Goal: Information Seeking & Learning: Learn about a topic

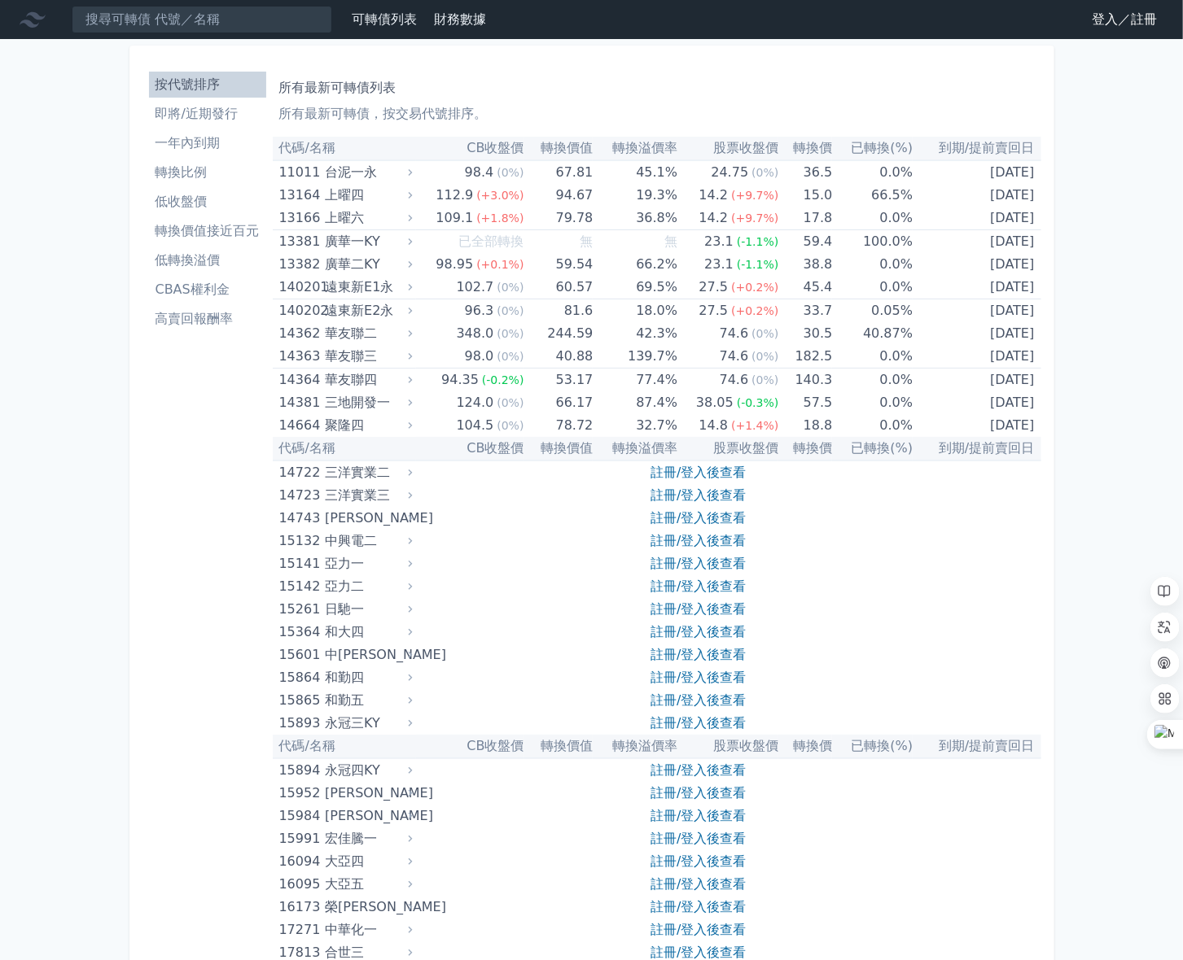
click at [1098, 11] on link "登入／註冊" at bounding box center [1123, 20] width 91 height 26
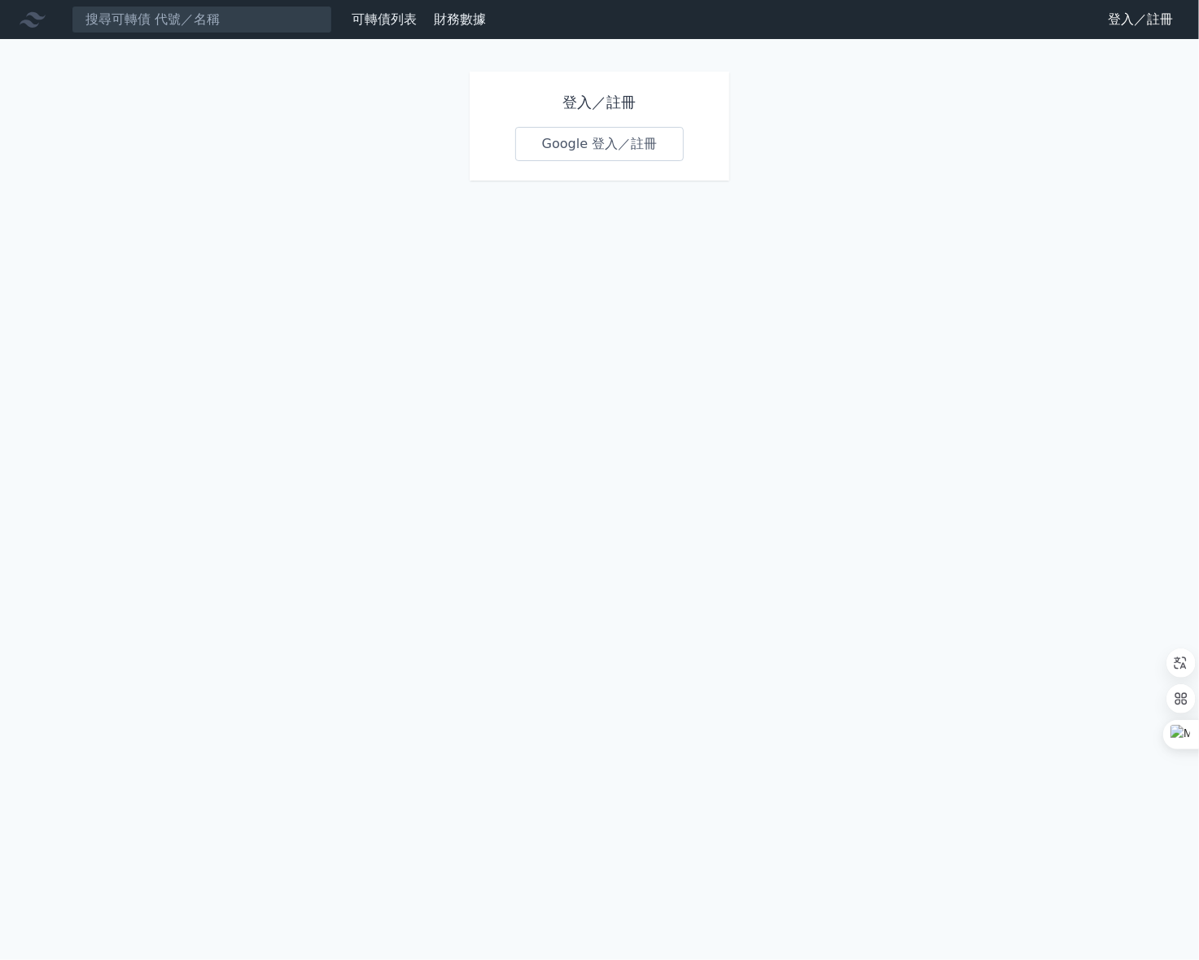
click at [603, 154] on link "Google 登入／註冊" at bounding box center [599, 144] width 169 height 34
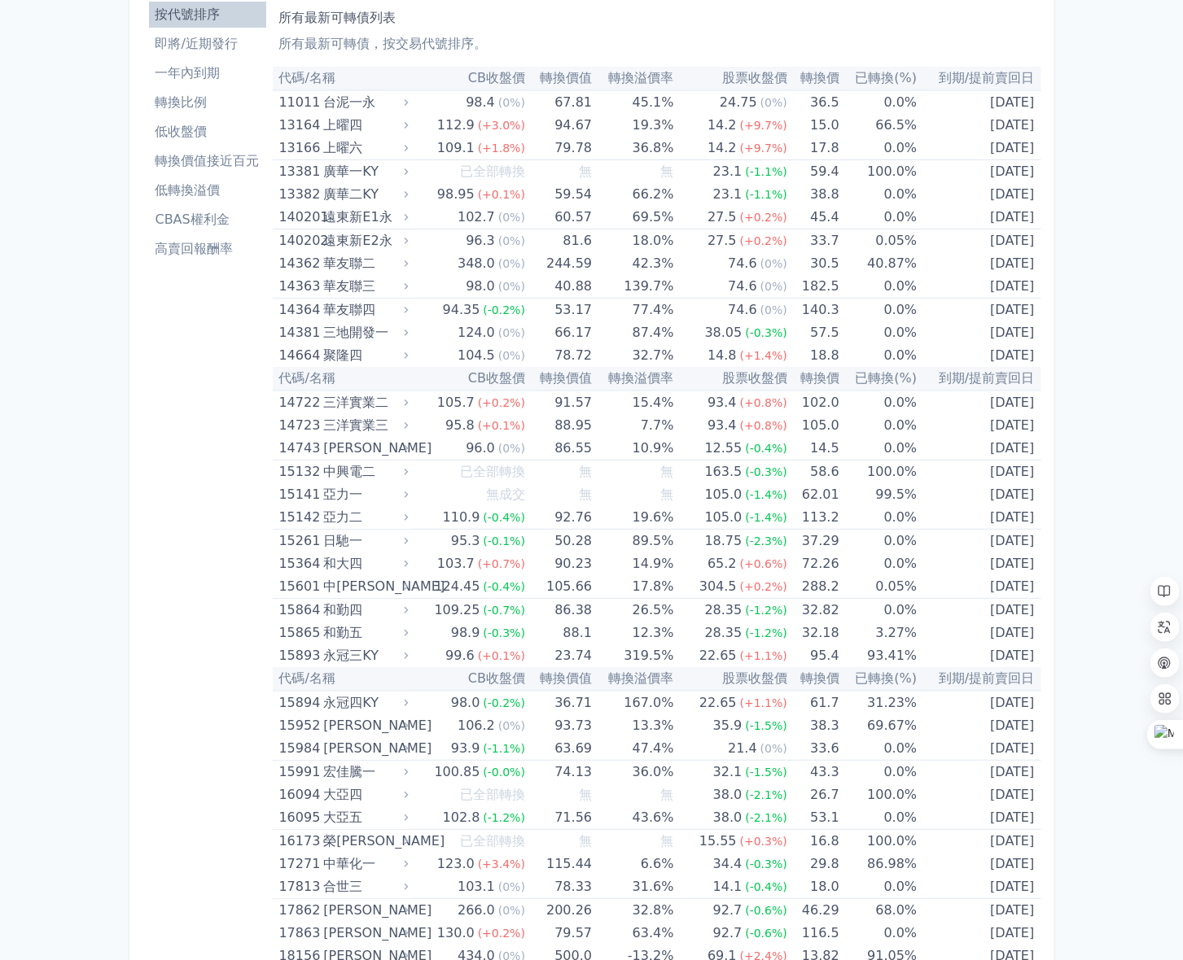
scroll to position [108, 0]
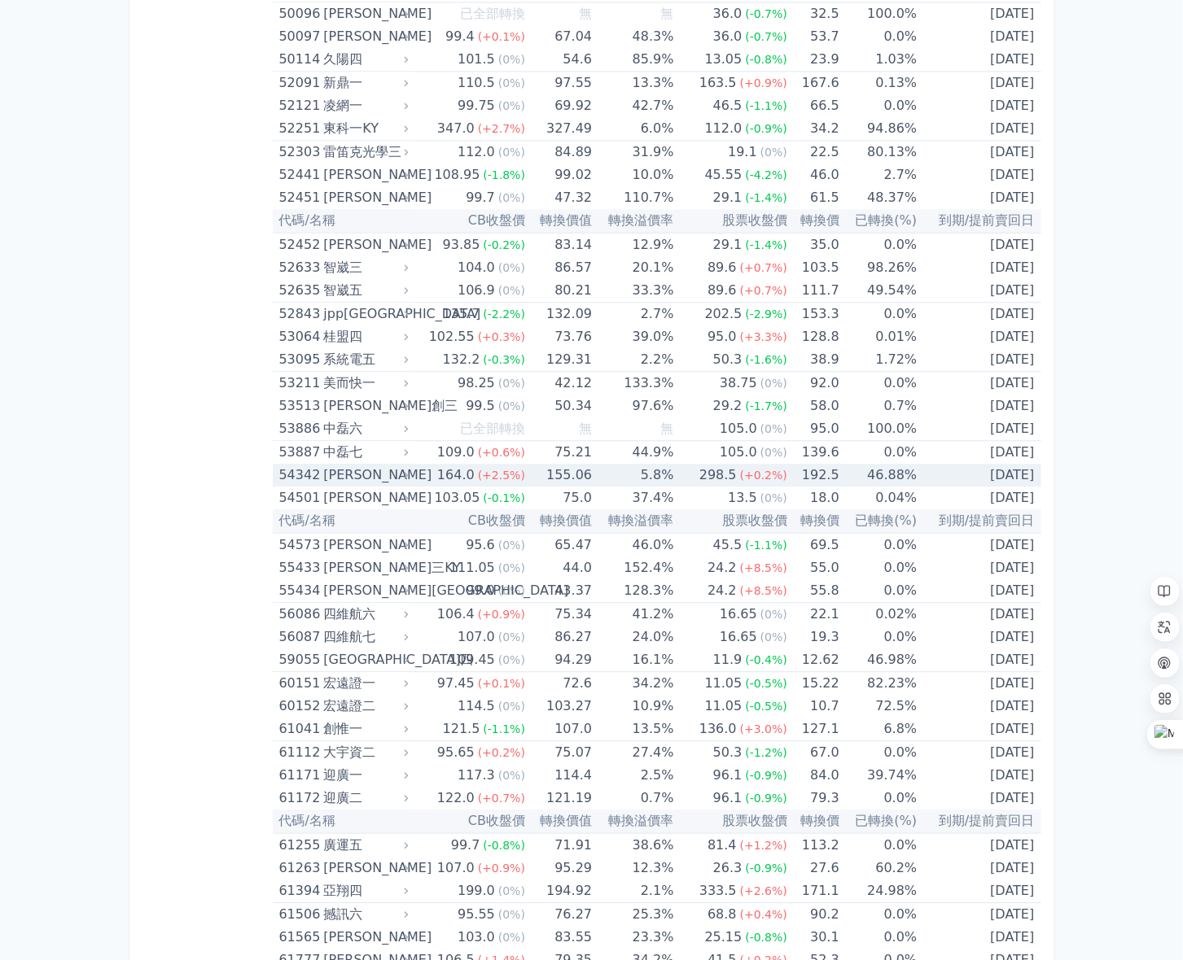
click at [824, 485] on td "192.5" at bounding box center [813, 475] width 52 height 23
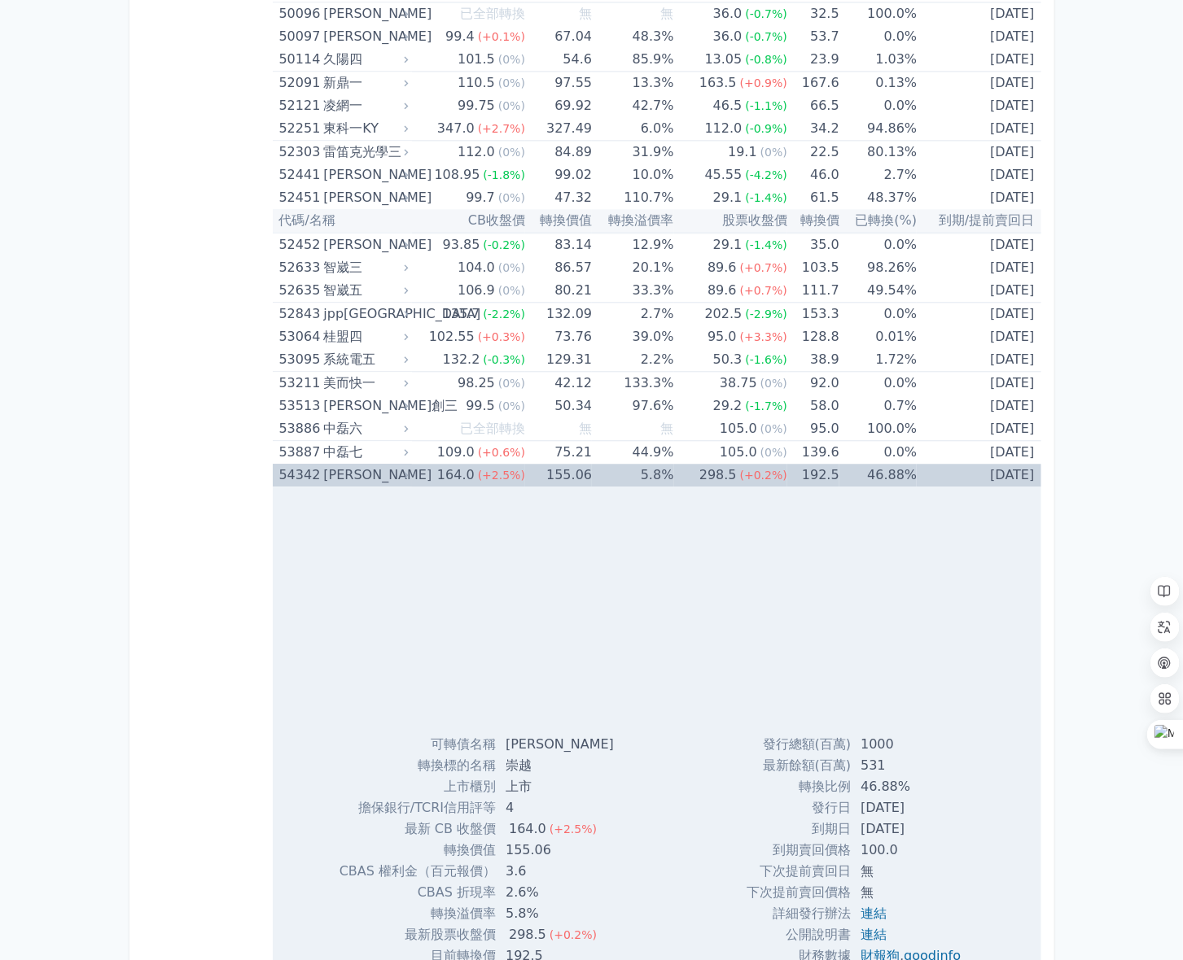
click at [824, 485] on td "192.5" at bounding box center [813, 475] width 52 height 23
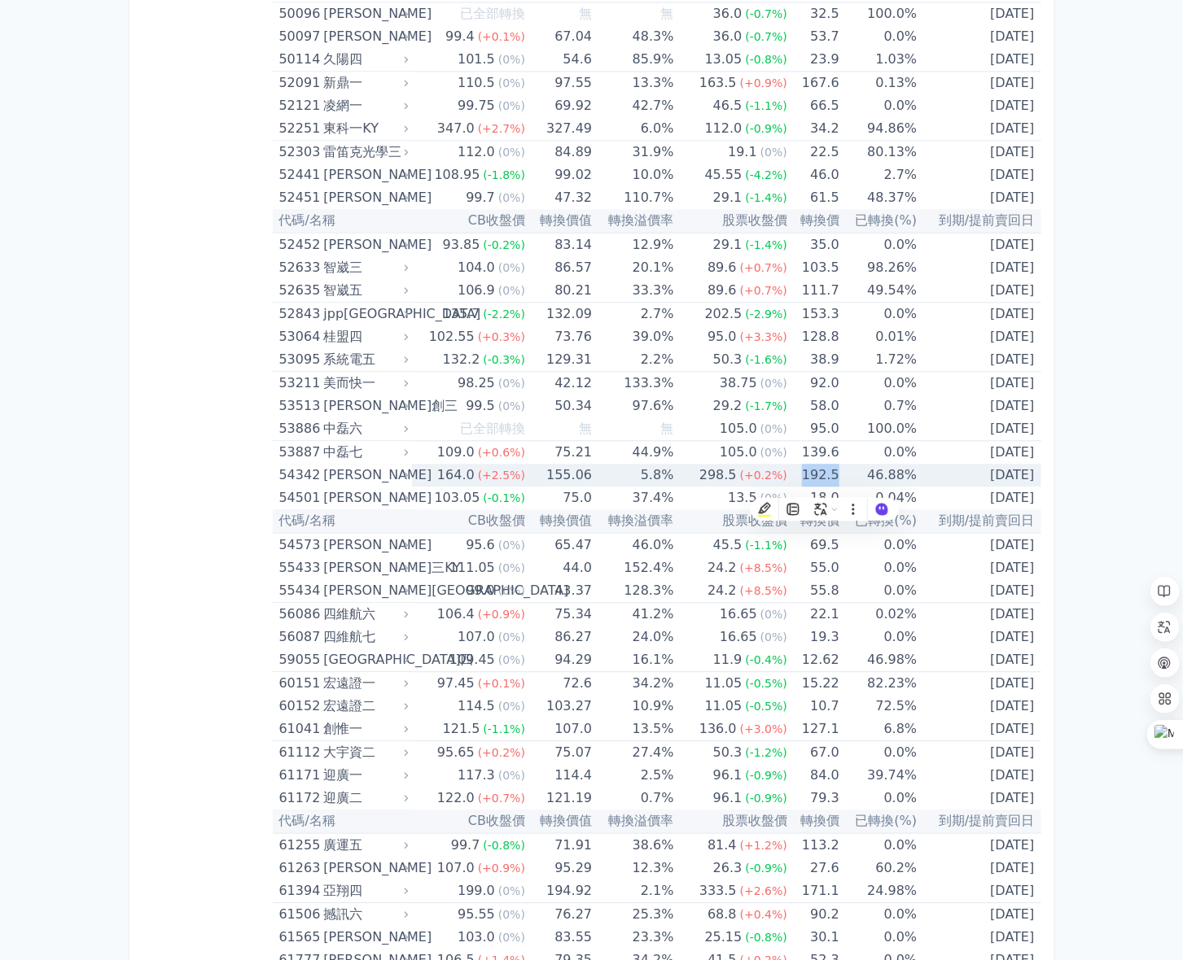
click at [824, 485] on td "192.5" at bounding box center [813, 475] width 52 height 23
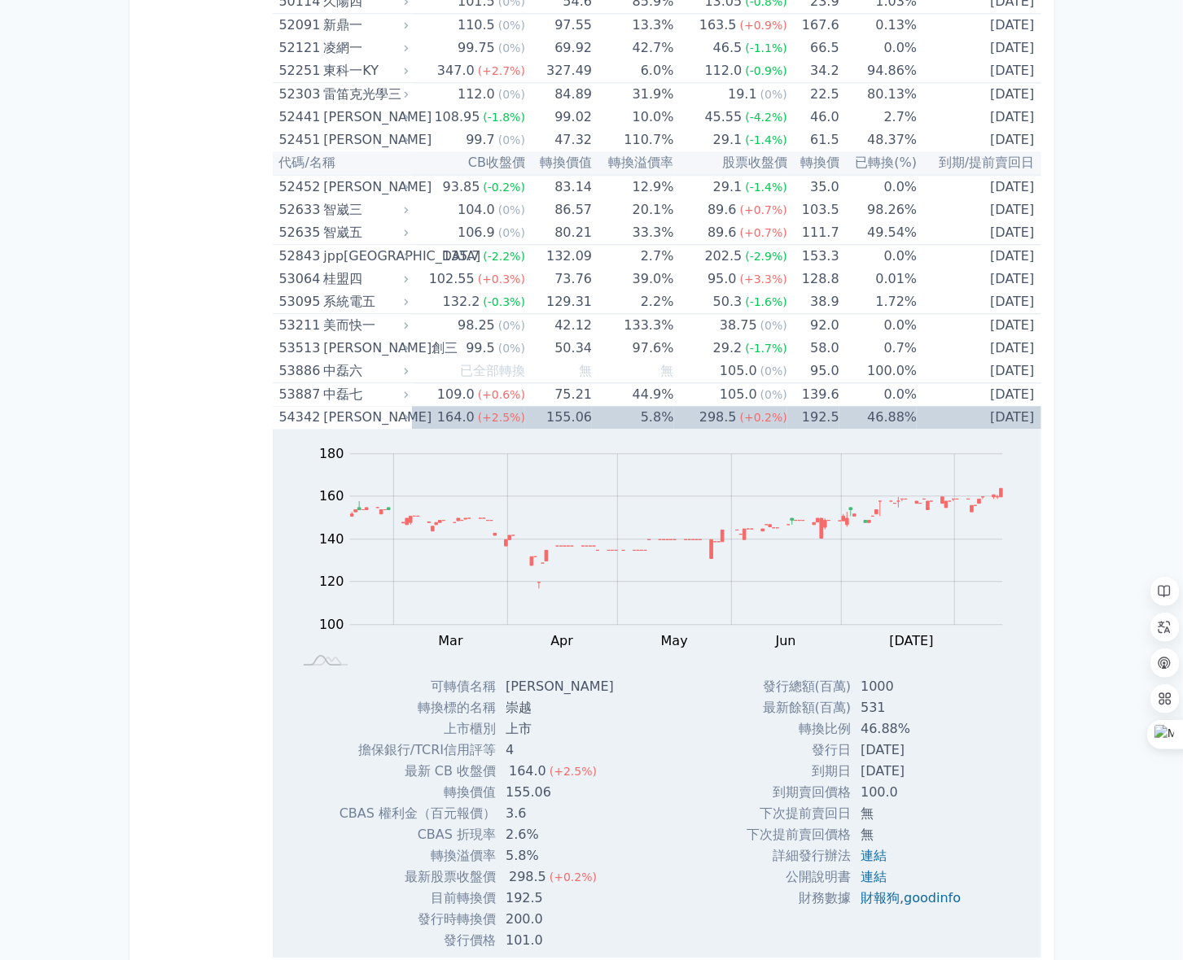
scroll to position [5742, 0]
